Goal: Navigation & Orientation: Find specific page/section

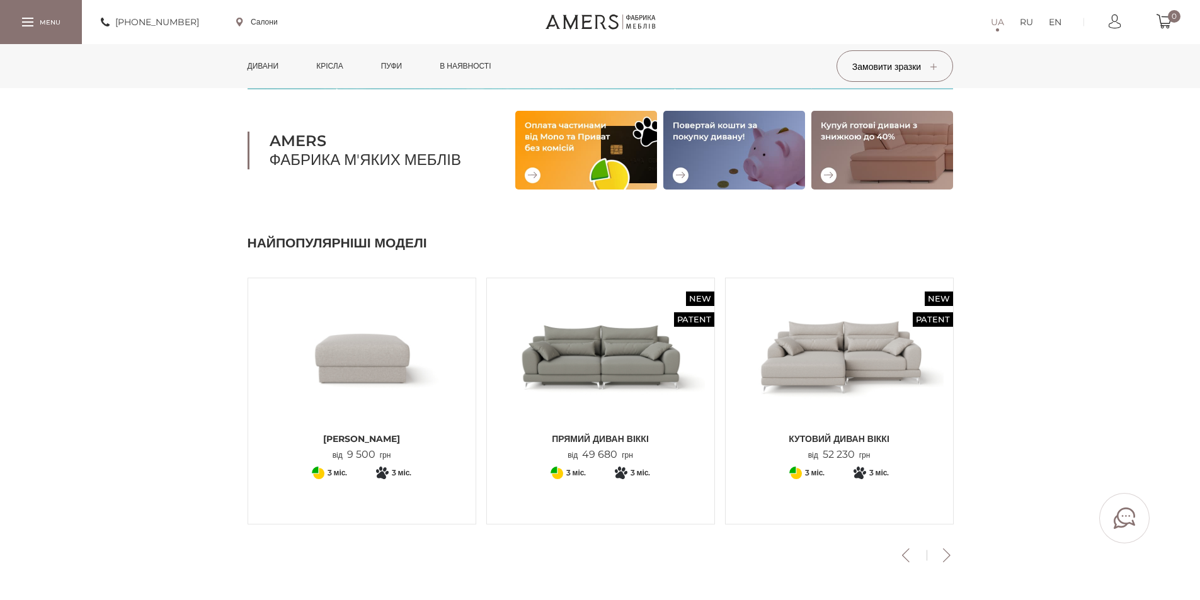
scroll to position [126, 0]
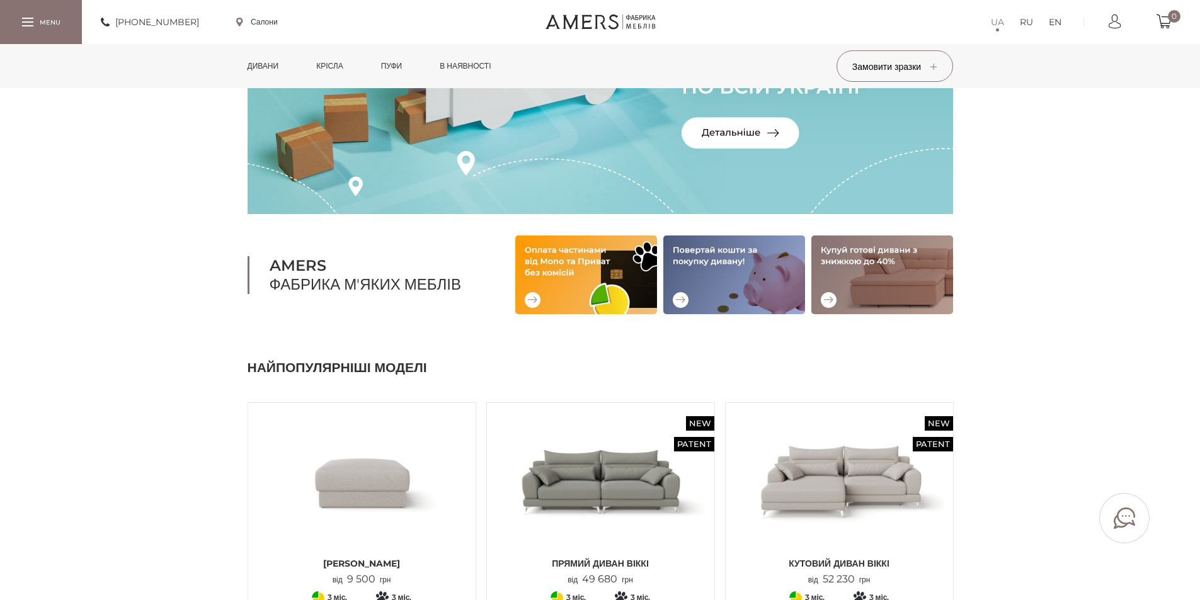
click at [566, 282] on img at bounding box center [586, 275] width 142 height 79
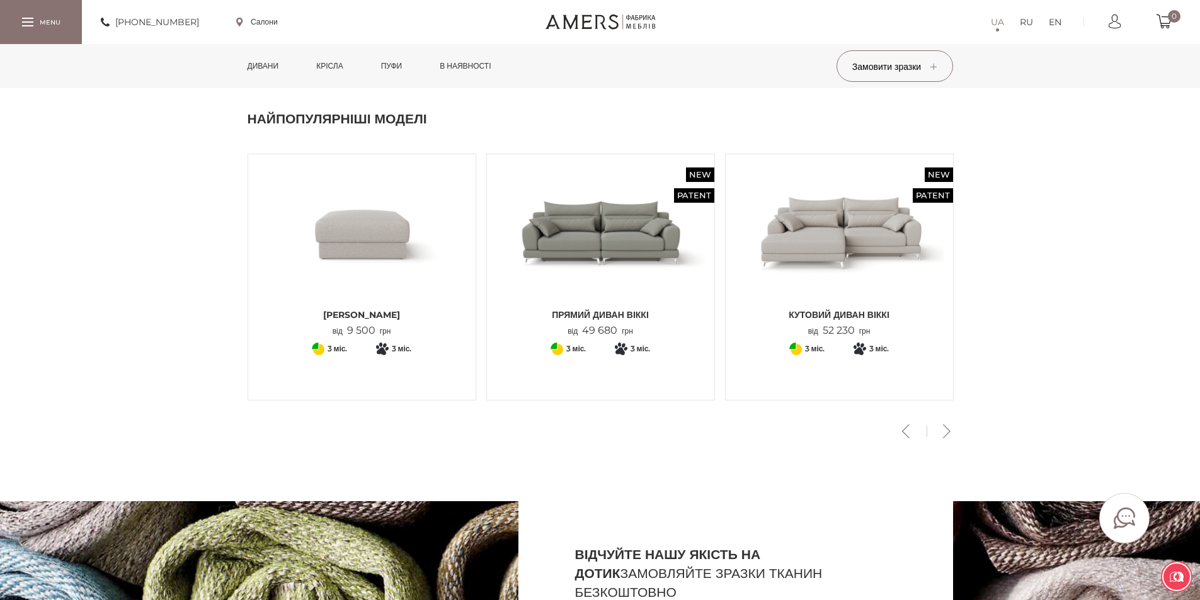
scroll to position [378, 0]
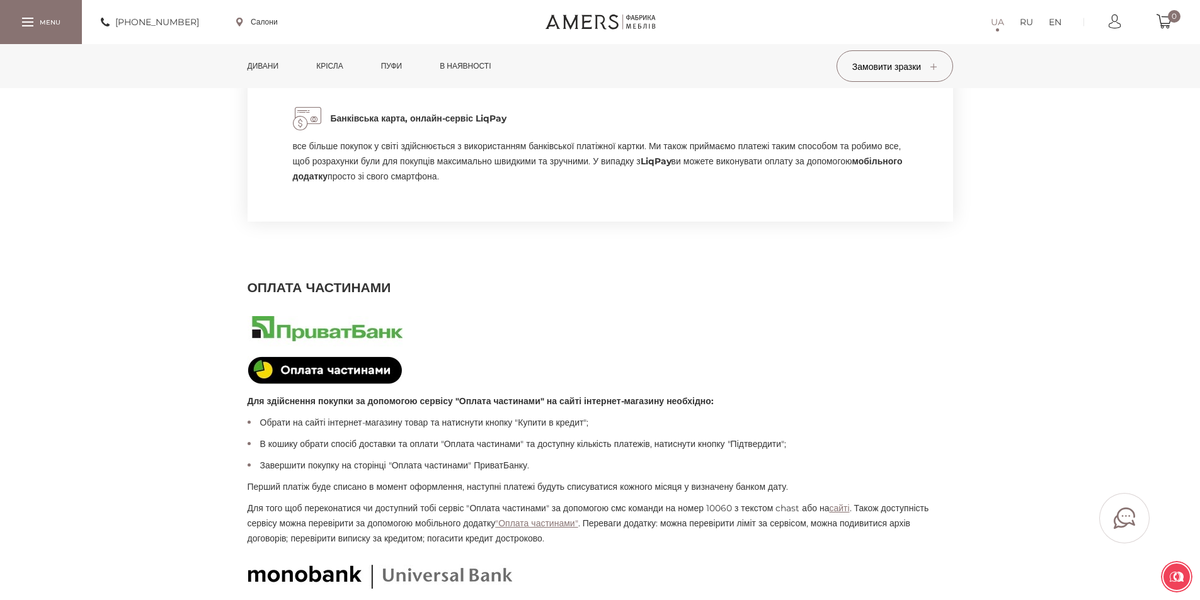
scroll to position [461, 0]
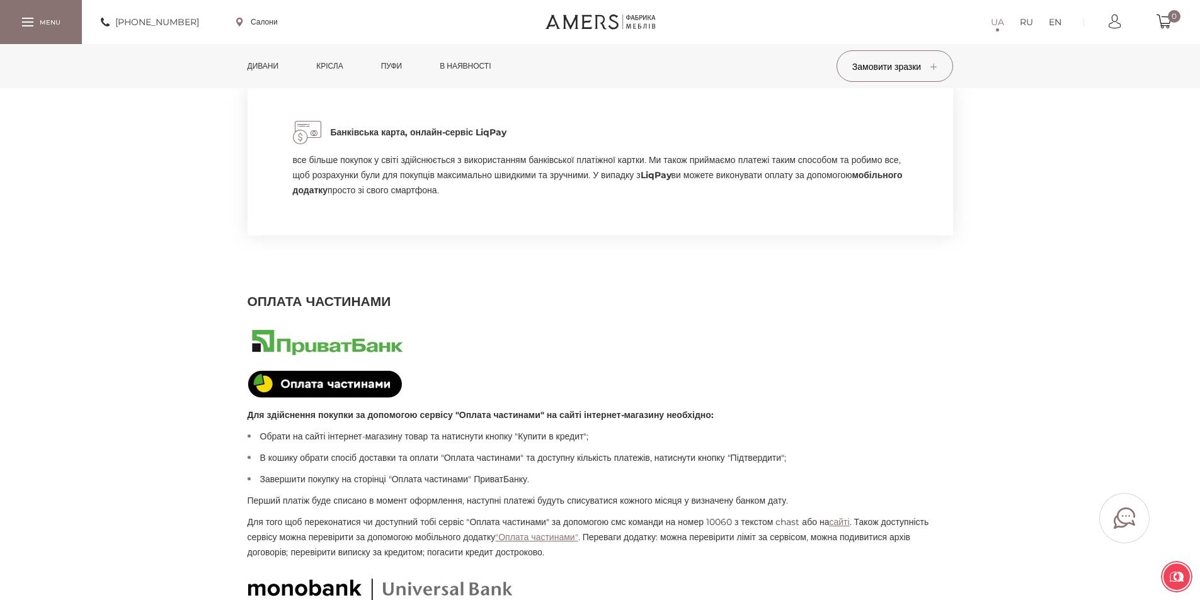
click at [267, 69] on link "Дивани" at bounding box center [263, 66] width 50 height 44
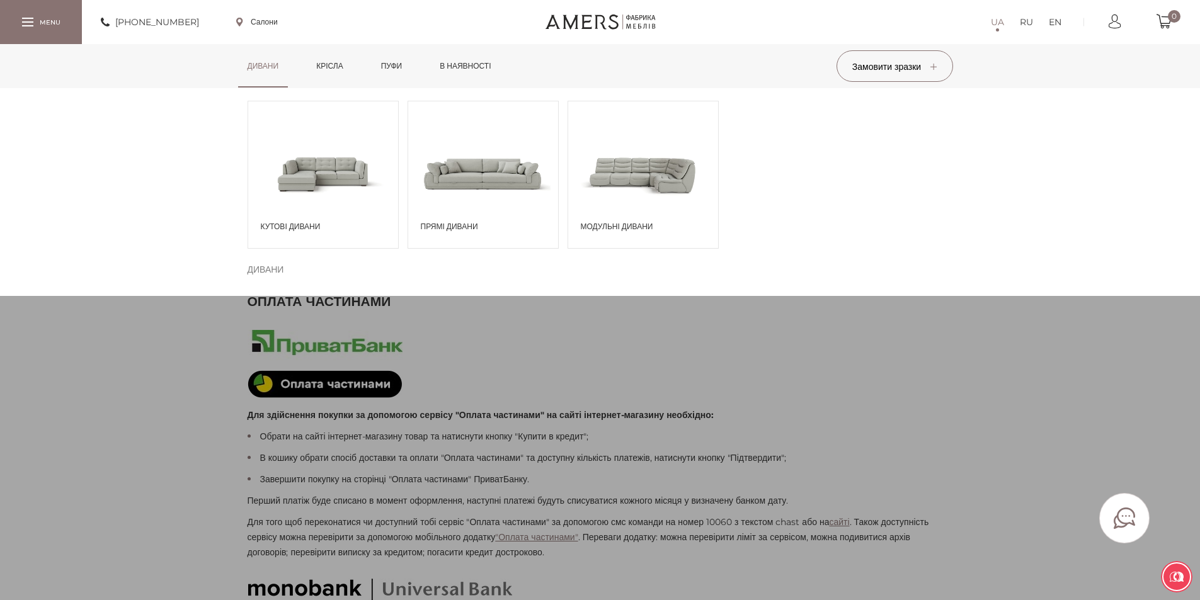
click at [459, 224] on span "Прямі дивани" at bounding box center [486, 226] width 131 height 11
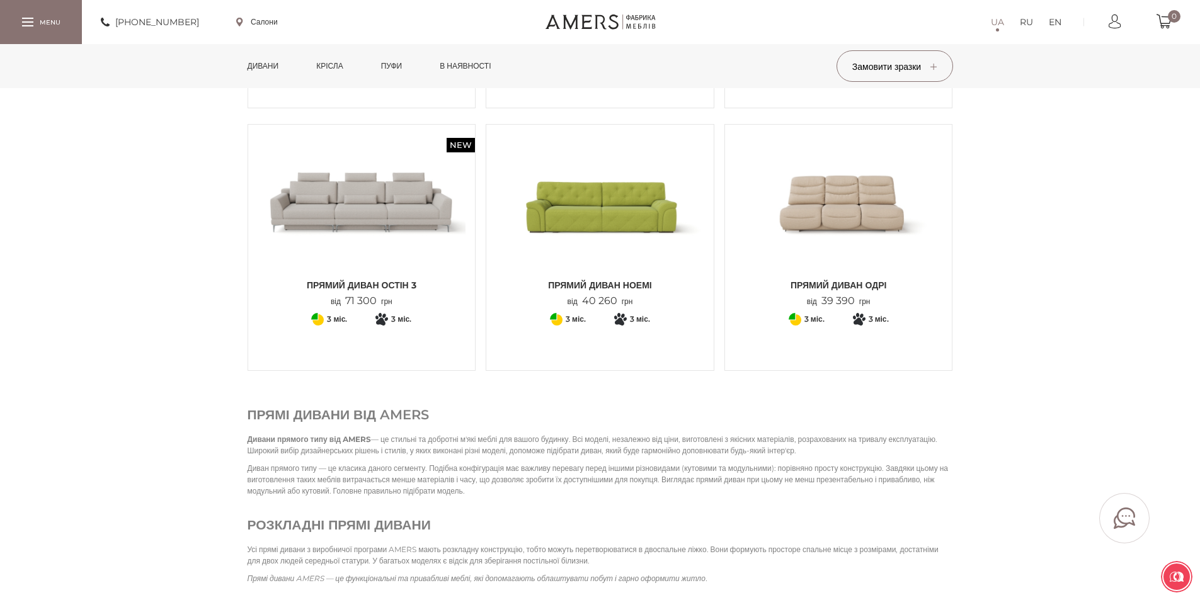
scroll to position [1317, 0]
